Goal: Transaction & Acquisition: Purchase product/service

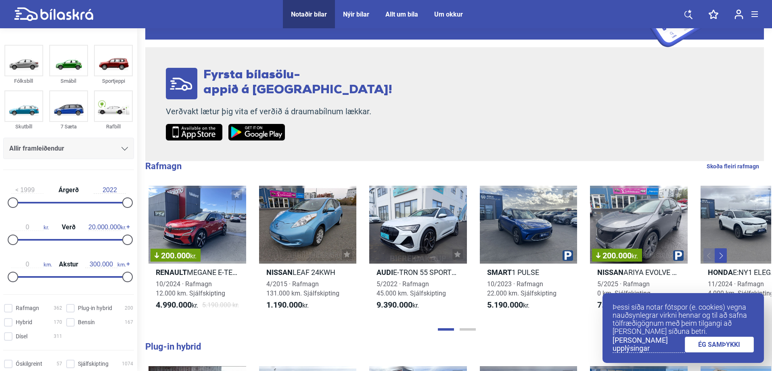
click at [57, 241] on div "0 kr. Verð 20.000.000 kr." at bounding box center [68, 231] width 131 height 37
click at [63, 239] on div "0 kr. Verð 20.000.000 kr." at bounding box center [68, 231] width 131 height 37
type input "0"
drag, startPoint x: 9, startPoint y: 239, endPoint x: 0, endPoint y: 239, distance: 8.9
click at [0, 239] on div "1999 Árgerð 2022 0 kr. Verð 20.000.000 kr. 0 km. Akstur 300.000 km." at bounding box center [68, 231] width 137 height 111
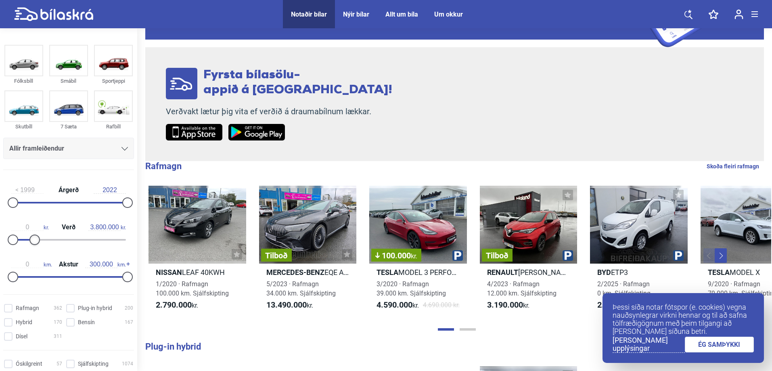
drag, startPoint x: 124, startPoint y: 238, endPoint x: 33, endPoint y: 239, distance: 90.8
click at [33, 239] on div at bounding box center [34, 239] width 10 height 10
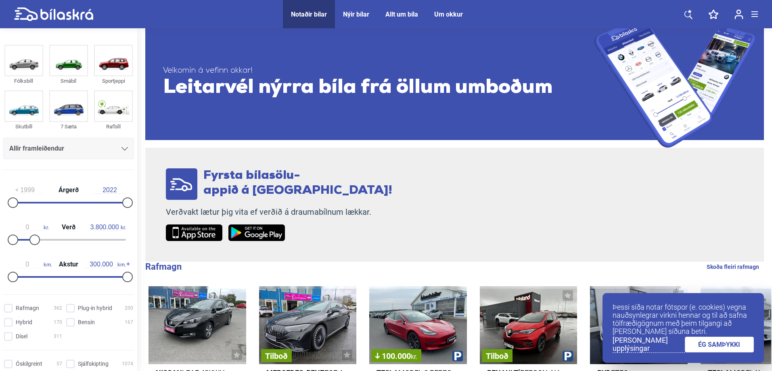
click at [28, 239] on div "0 kr. Verð 3.800.000 kr." at bounding box center [68, 231] width 131 height 37
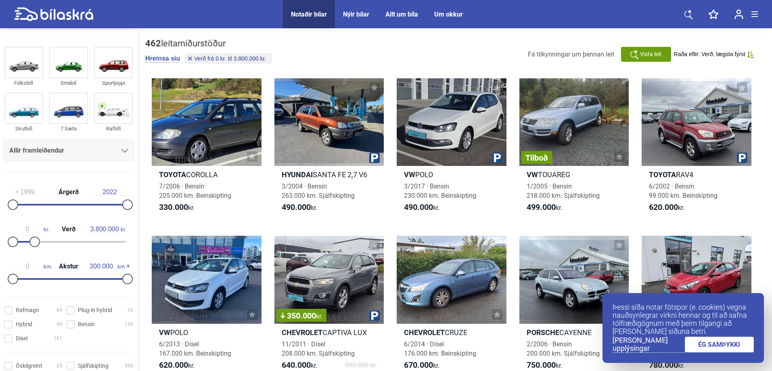
drag, startPoint x: 28, startPoint y: 239, endPoint x: 18, endPoint y: 237, distance: 10.2
click at [18, 237] on div "0 kr. Verð 3.800.000 kr." at bounding box center [68, 234] width 131 height 37
type input "1.400.000"
drag, startPoint x: 36, startPoint y: 241, endPoint x: 22, endPoint y: 239, distance: 13.4
click at [22, 239] on div at bounding box center [21, 241] width 10 height 10
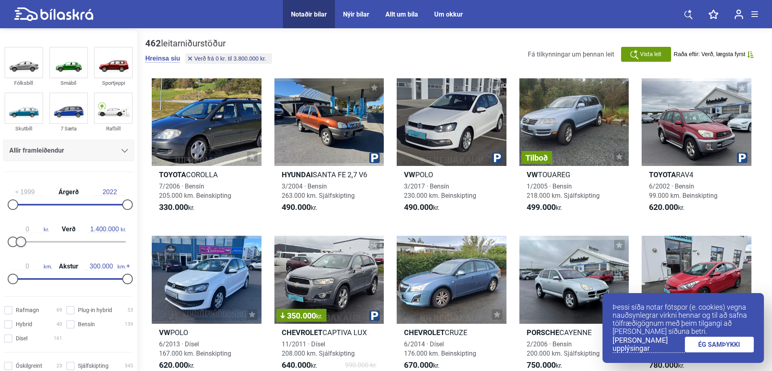
click at [22, 239] on div at bounding box center [21, 241] width 10 height 10
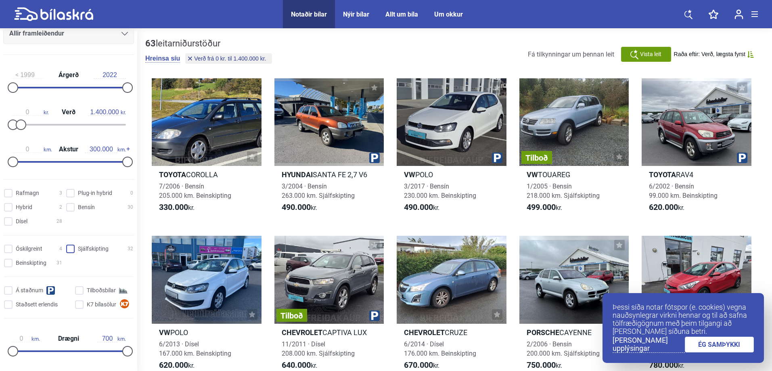
scroll to position [121, 0]
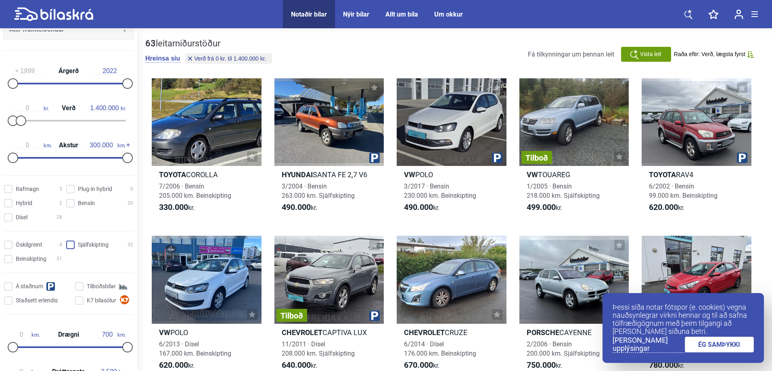
click at [67, 244] on input "Sjálfskipting 32" at bounding box center [100, 245] width 67 height 8
checkbox input "true"
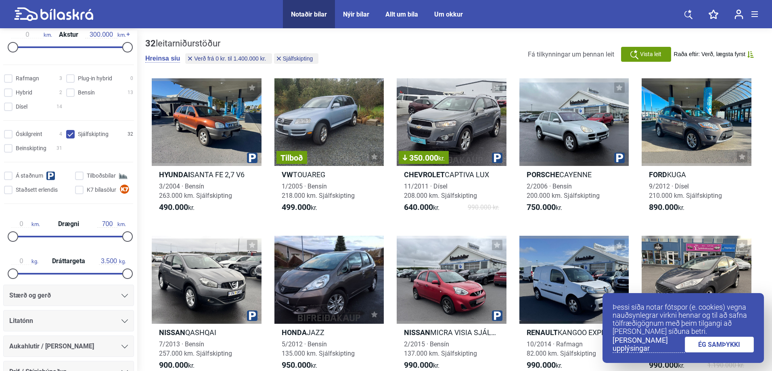
scroll to position [90, 0]
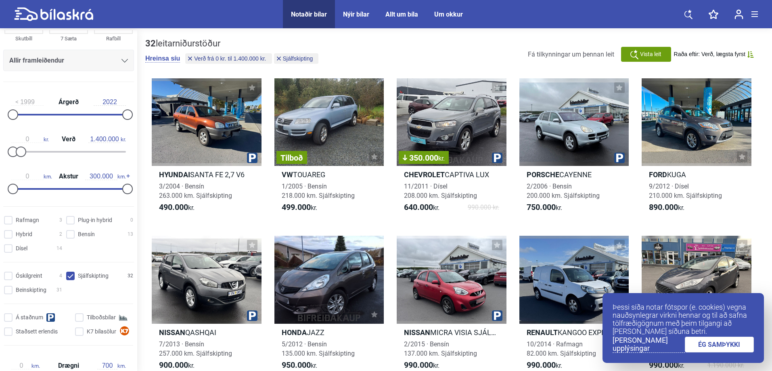
drag, startPoint x: 714, startPoint y: 341, endPoint x: 706, endPoint y: 308, distance: 34.0
click at [713, 341] on link "ÉG SAMÞYKKI" at bounding box center [719, 345] width 69 height 16
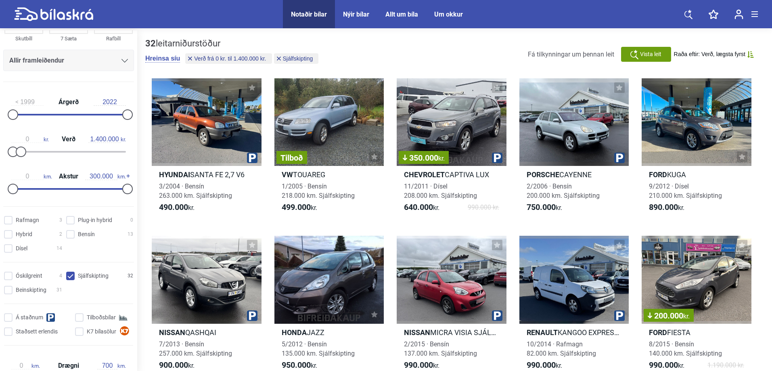
click at [641, 50] on span "Vista leit" at bounding box center [650, 54] width 21 height 8
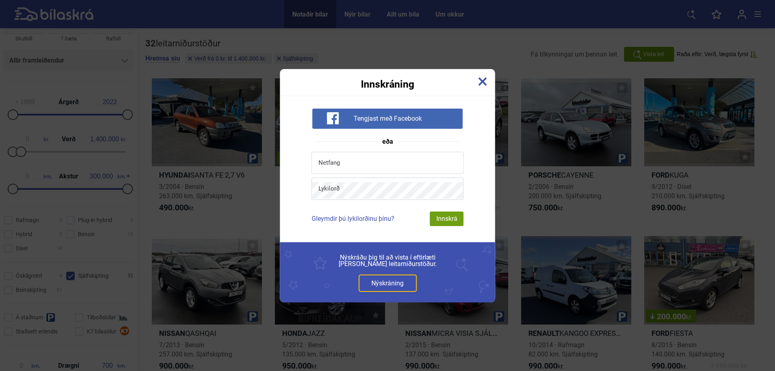
click at [481, 82] on img at bounding box center [482, 81] width 9 height 9
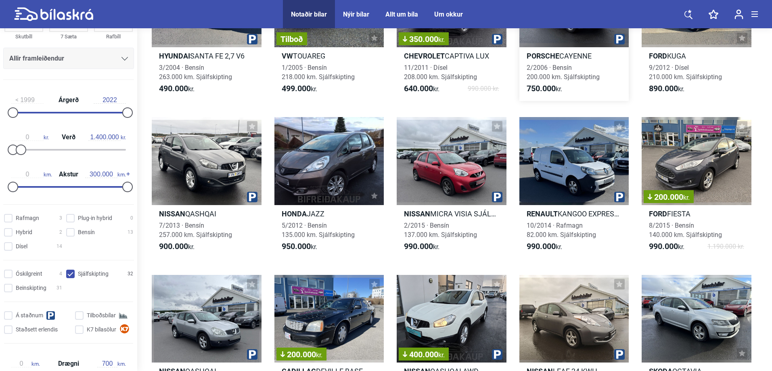
scroll to position [121, 0]
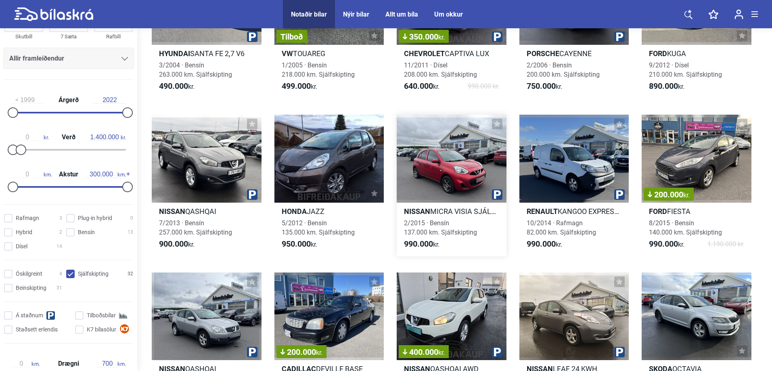
click at [474, 155] on div at bounding box center [452, 159] width 110 height 88
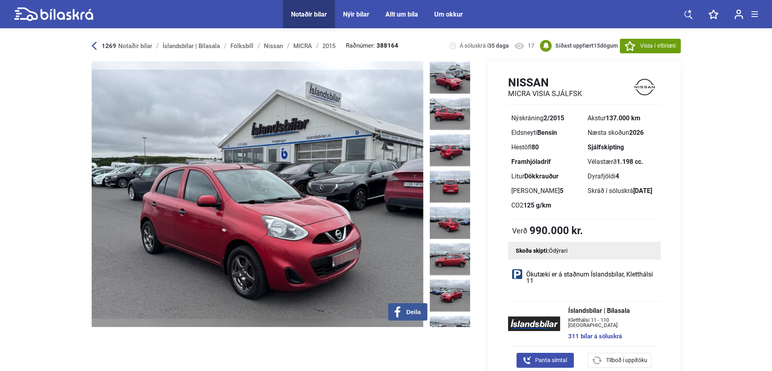
drag, startPoint x: 153, startPoint y: 206, endPoint x: 172, endPoint y: 205, distance: 18.2
click at [166, 205] on img at bounding box center [258, 194] width 332 height 266
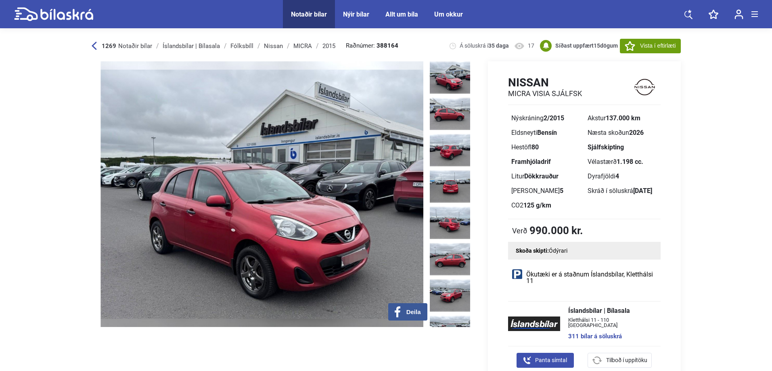
drag, startPoint x: 180, startPoint y: 205, endPoint x: 540, endPoint y: 192, distance: 360.6
click at [519, 192] on div "‹ › Deila Á söluskrá í 35 daga 17 Nissan MICRA VISIA SJÁLFSK Nýskráning 2/2015 …" at bounding box center [386, 226] width 589 height 331
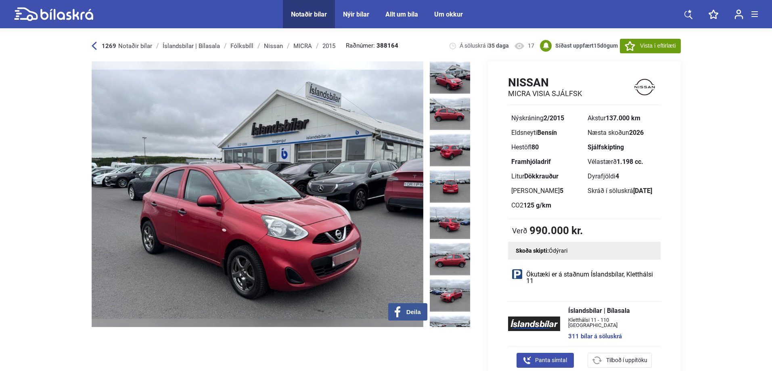
click at [475, 201] on div "Nissan MICRA VISIA SJÁLFSK Nýskráning 2/2015 Akstur 137.000 km Eldsneyti Bensín…" at bounding box center [577, 226] width 207 height 331
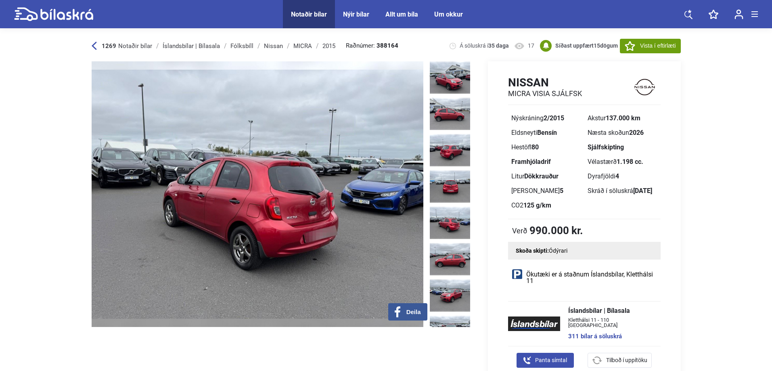
click at [331, 203] on img at bounding box center [258, 194] width 332 height 266
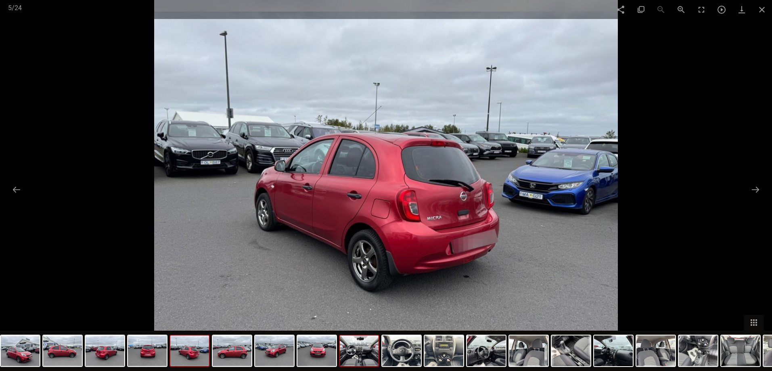
click at [353, 357] on img at bounding box center [359, 350] width 39 height 31
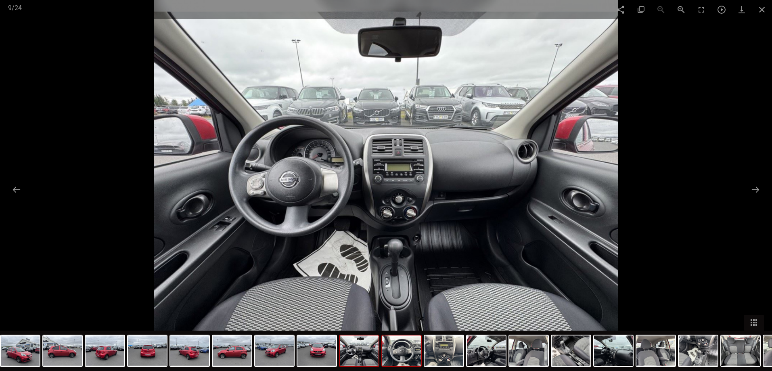
click at [396, 351] on img at bounding box center [401, 350] width 39 height 31
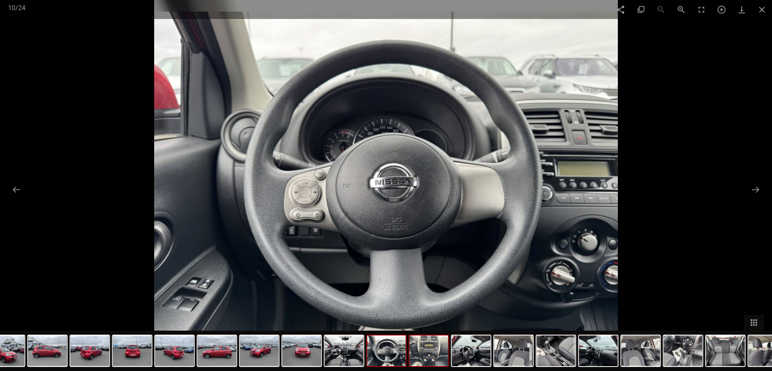
click at [435, 358] on img at bounding box center [429, 350] width 39 height 31
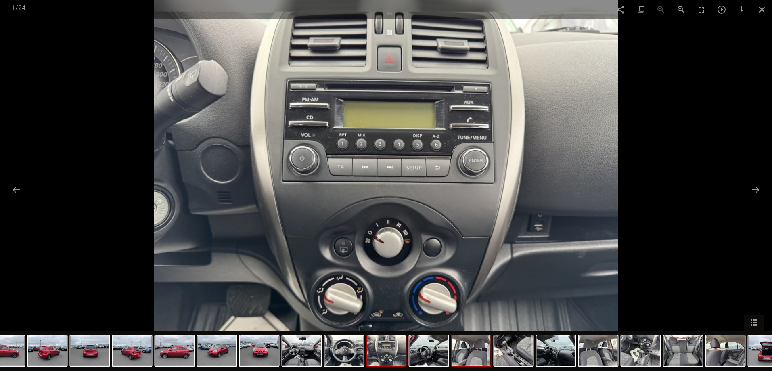
click at [473, 359] on img at bounding box center [471, 350] width 39 height 31
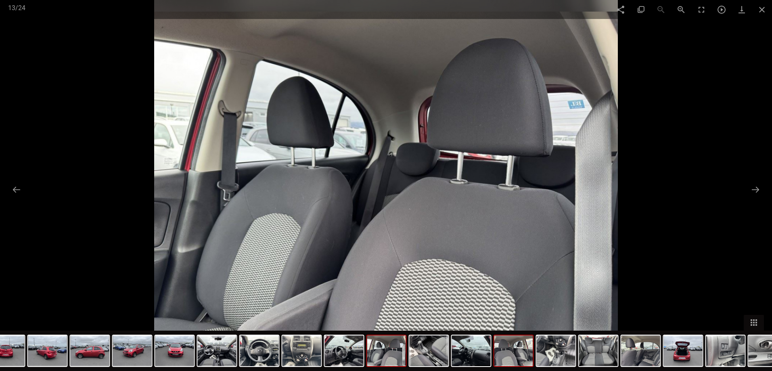
click at [509, 356] on img at bounding box center [513, 350] width 39 height 31
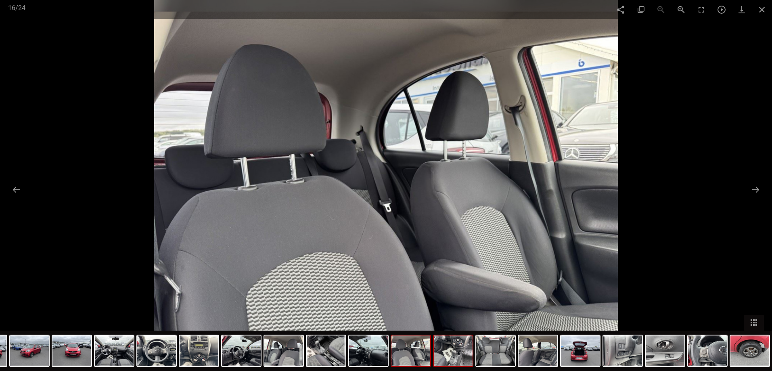
click at [465, 360] on img at bounding box center [453, 350] width 39 height 31
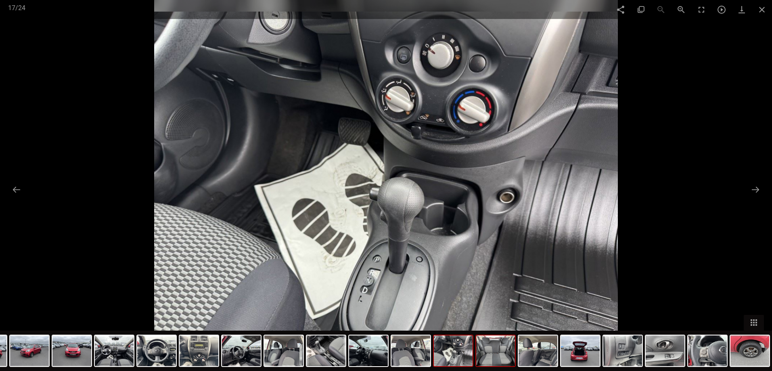
click at [481, 356] on img at bounding box center [495, 350] width 39 height 31
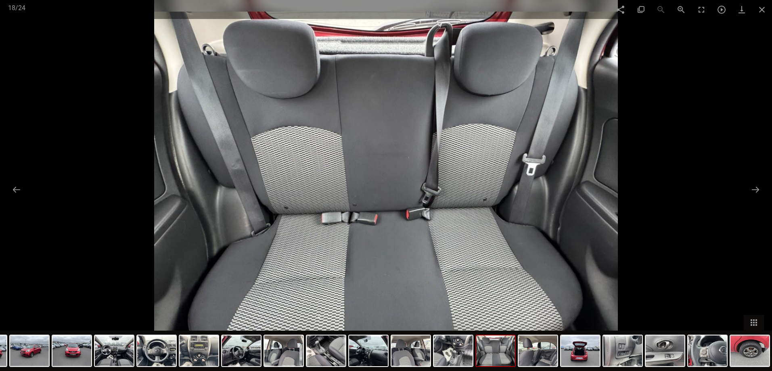
scroll to position [121, 0]
checkbox input "false"
click at [758, 6] on span at bounding box center [762, 9] width 20 height 19
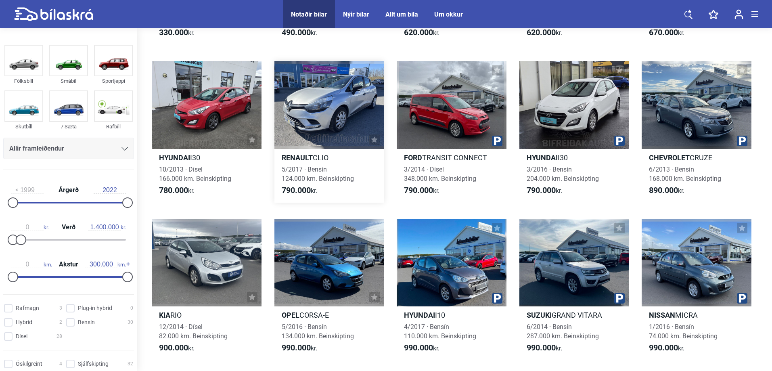
scroll to position [807, 0]
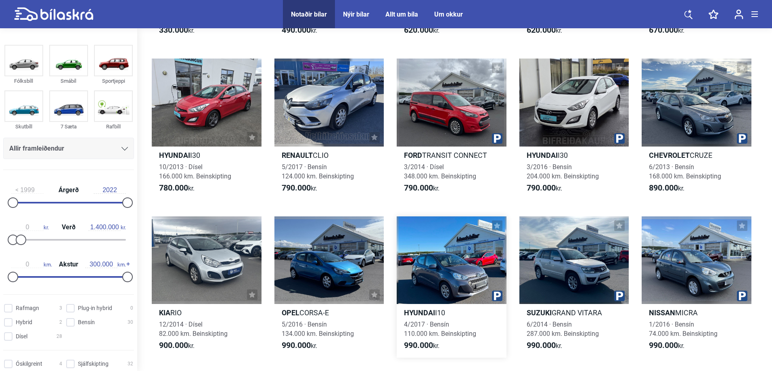
click at [416, 255] on div at bounding box center [452, 260] width 110 height 88
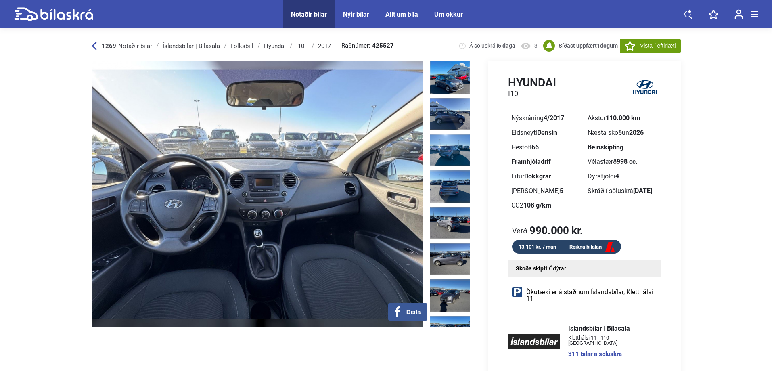
scroll to position [40, 0]
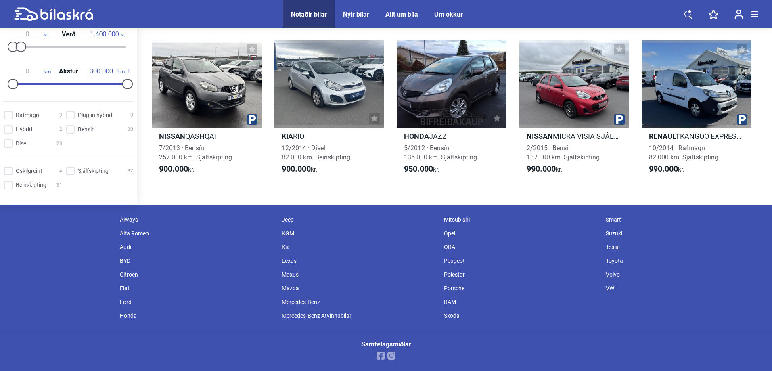
scroll to position [40, 0]
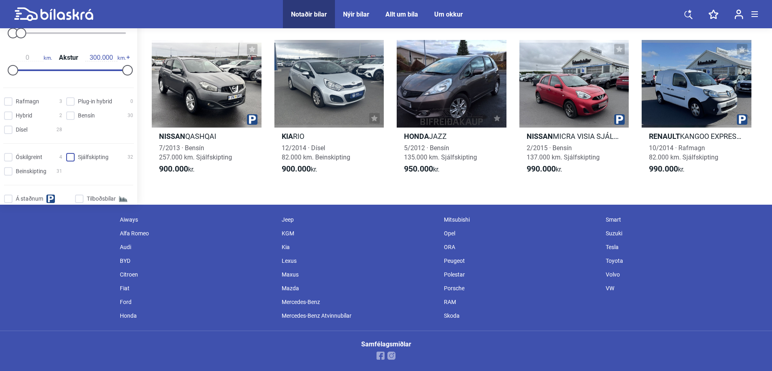
click at [70, 157] on input "Sjálfskipting 32" at bounding box center [100, 157] width 67 height 8
checkbox input "true"
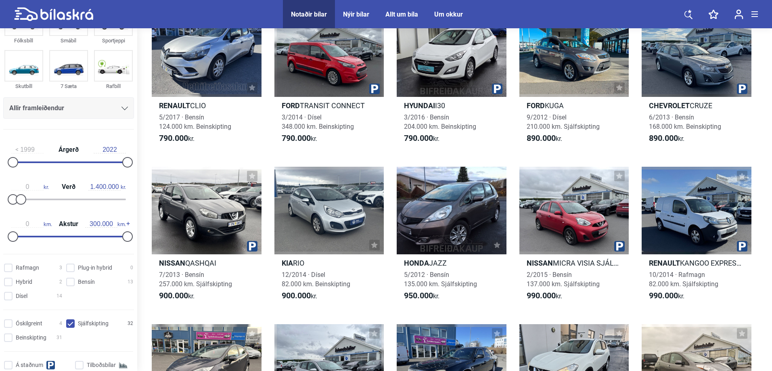
scroll to position [404, 0]
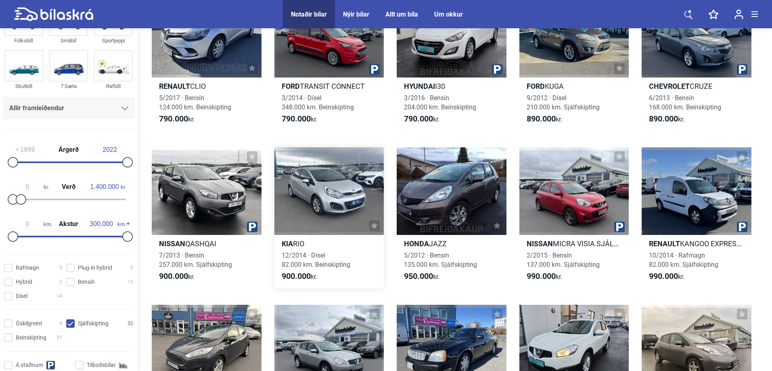
click at [318, 212] on div at bounding box center [329, 191] width 110 height 88
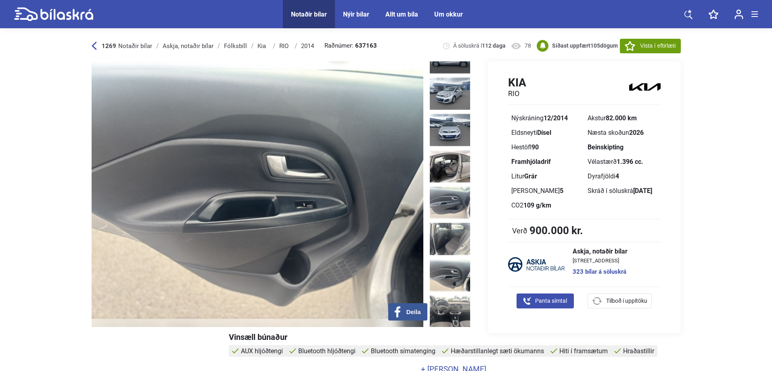
scroll to position [242, 0]
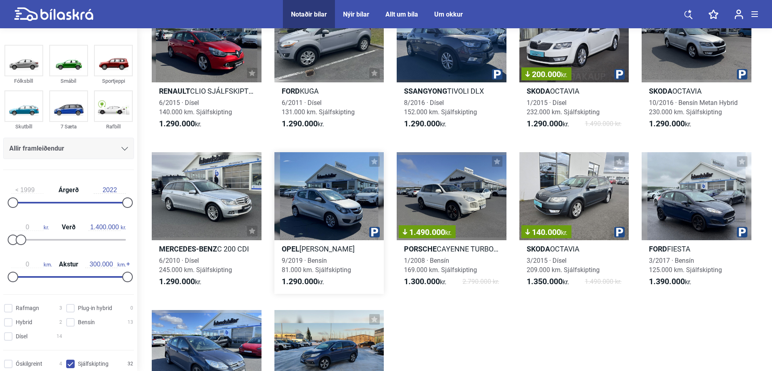
scroll to position [726, 0]
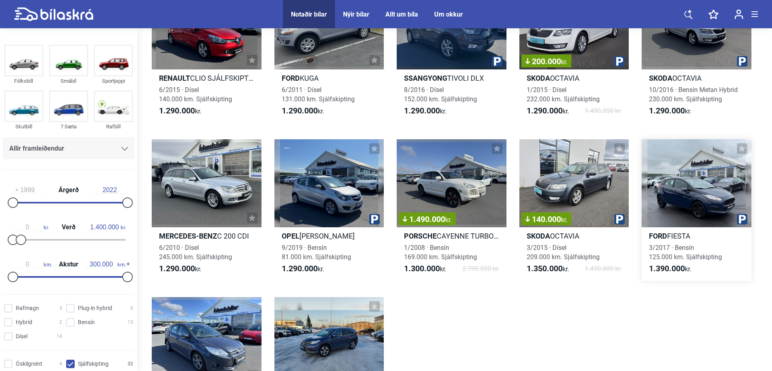
click at [686, 192] on div at bounding box center [697, 183] width 110 height 88
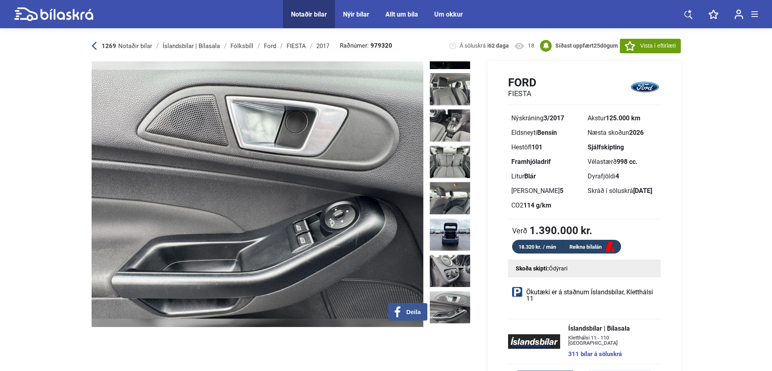
scroll to position [540, 0]
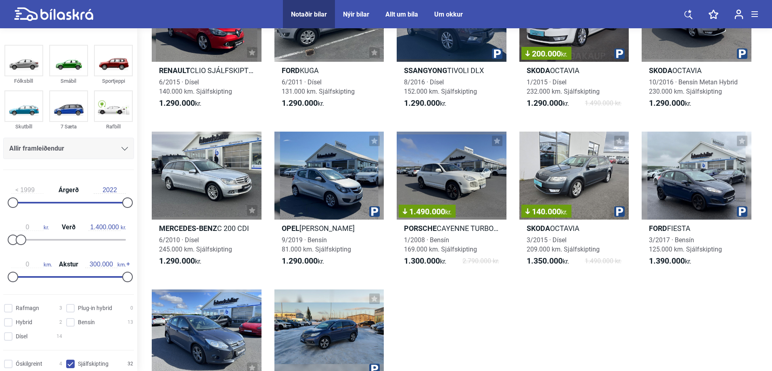
scroll to position [774, 0]
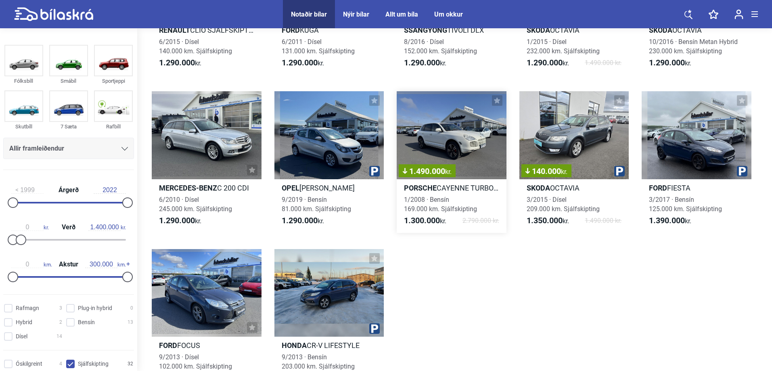
click at [465, 113] on div "1.490.000 kr." at bounding box center [452, 135] width 110 height 88
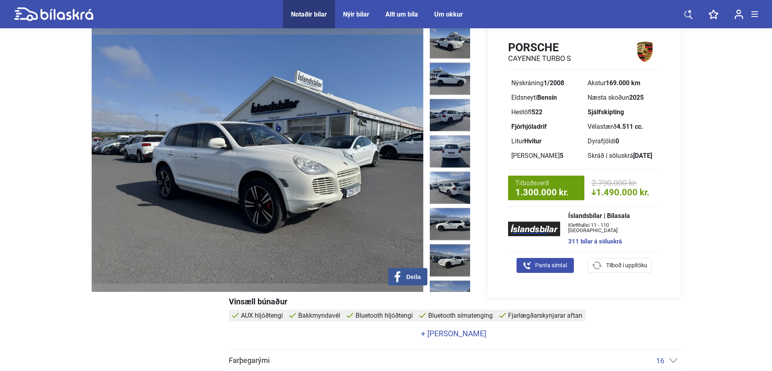
scroll to position [81, 0]
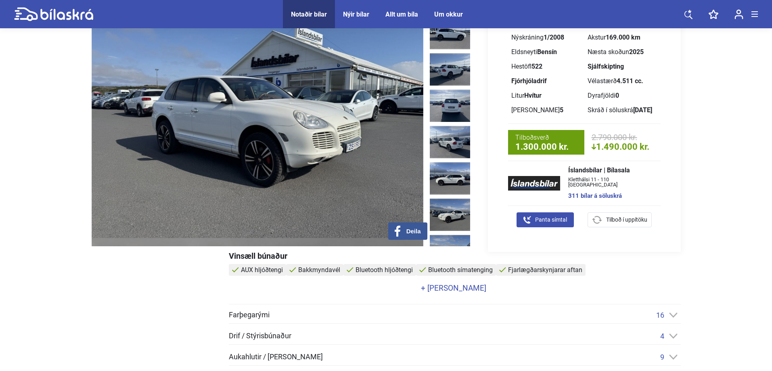
drag, startPoint x: 421, startPoint y: 188, endPoint x: 454, endPoint y: 178, distance: 35.2
click at [447, 186] on div "‹ › Deila" at bounding box center [283, 114] width 382 height 266
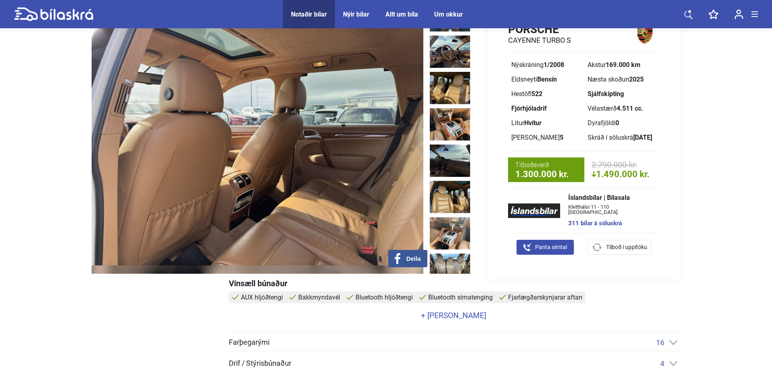
scroll to position [0, 0]
